Goal: Navigation & Orientation: Find specific page/section

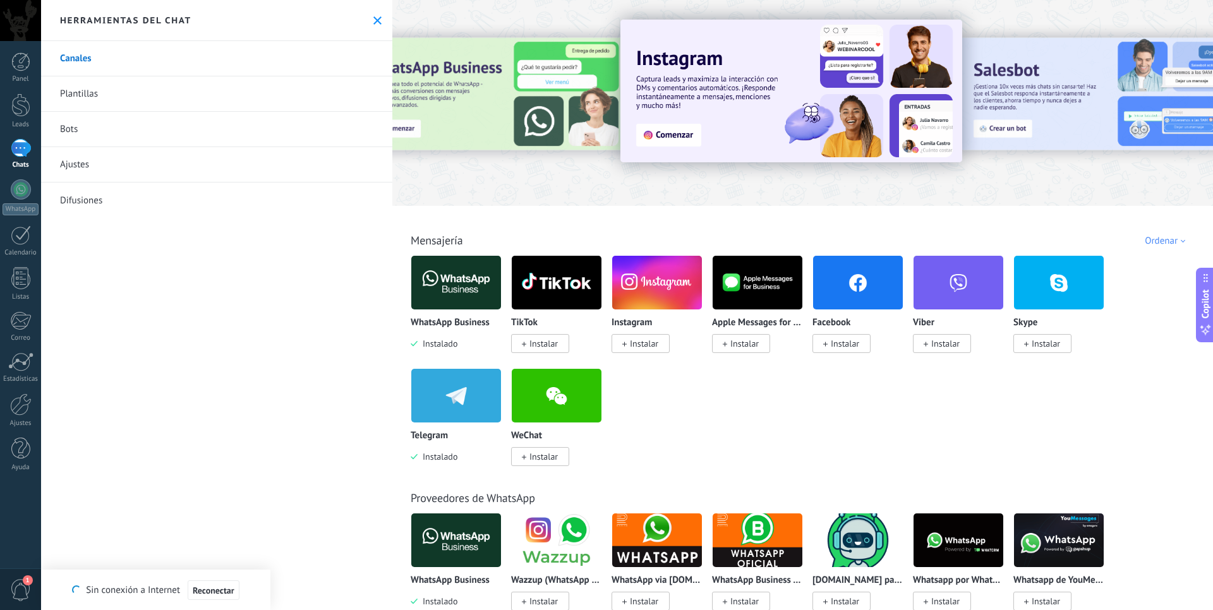
click at [858, 210] on div "Todo Bandeja de entrada Soluciones de IA Automatizaciones Fuentes de leads Inst…" at bounding box center [802, 226] width 813 height 41
